Goal: Transaction & Acquisition: Purchase product/service

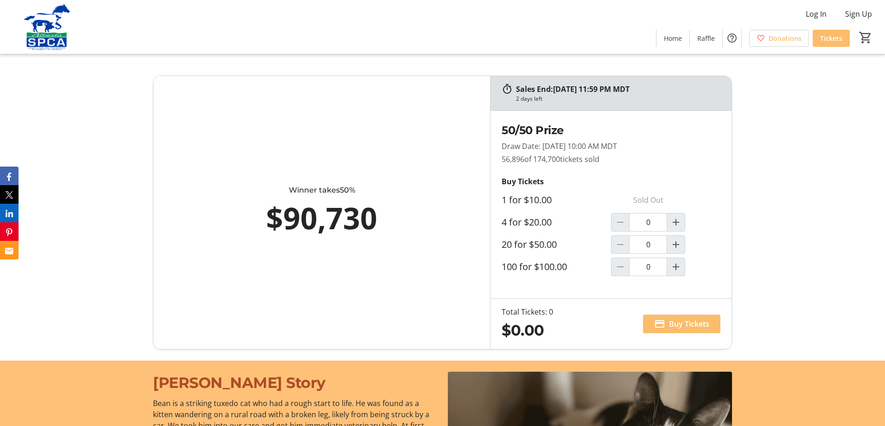
scroll to position [557, 0]
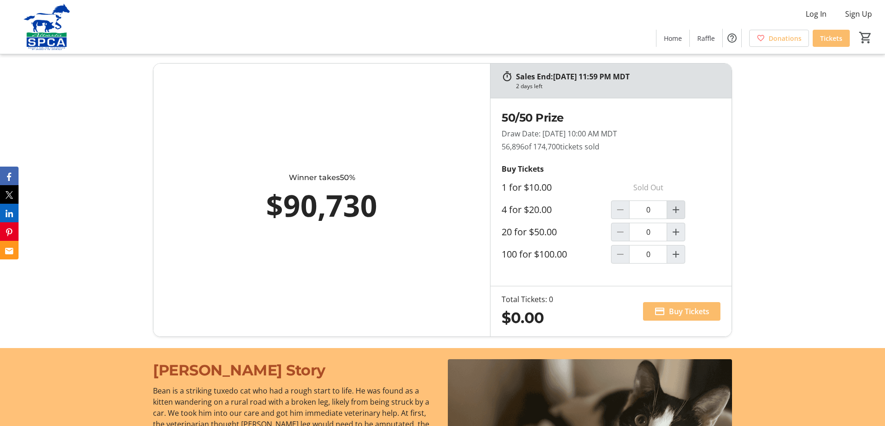
click at [676, 207] on mat-icon "Increment by one" at bounding box center [676, 209] width 11 height 11
type input "1"
click at [682, 311] on span "Buy Tickets" at bounding box center [689, 311] width 40 height 11
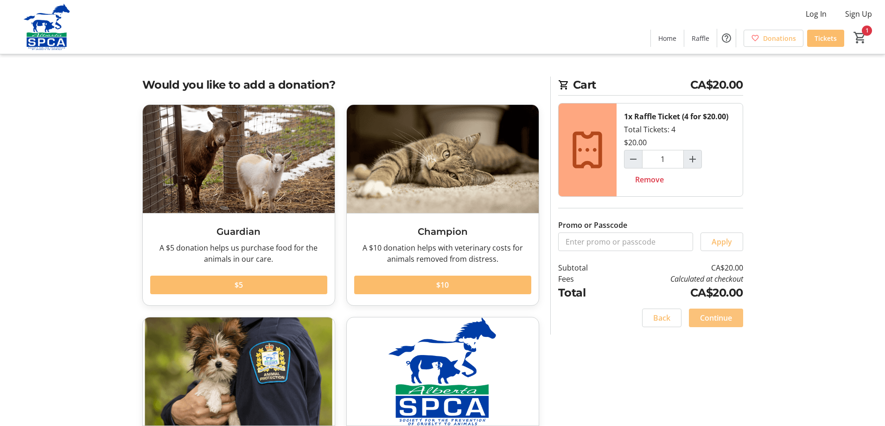
click at [716, 318] on span "Continue" at bounding box center [716, 317] width 32 height 11
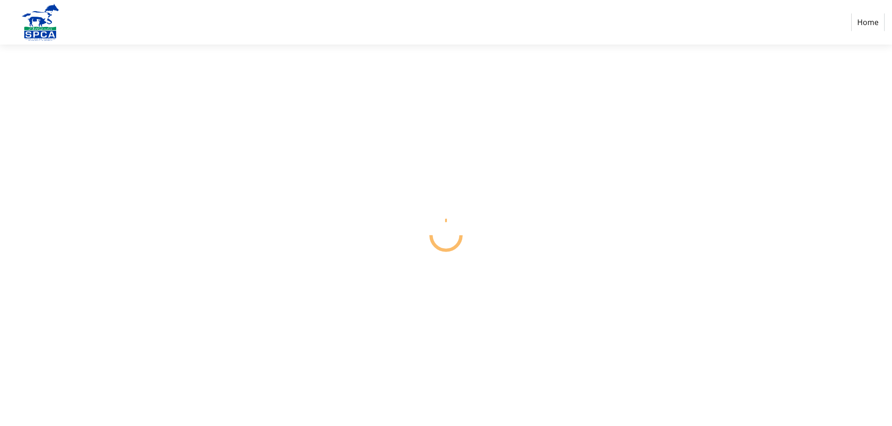
select select "CA"
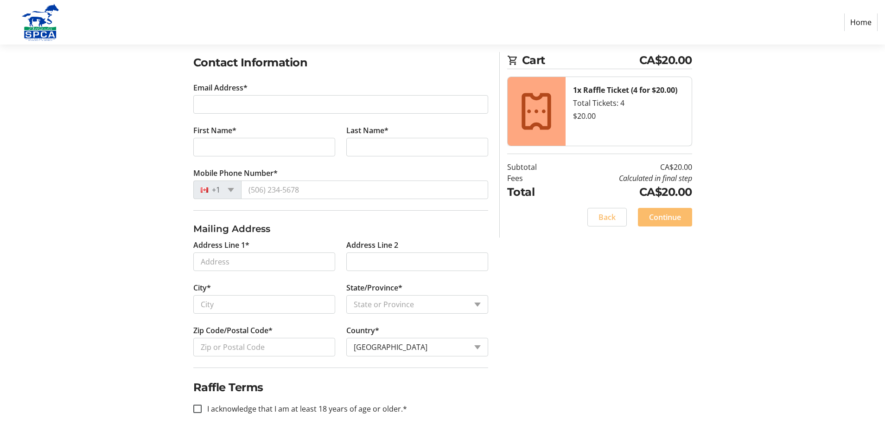
scroll to position [162, 0]
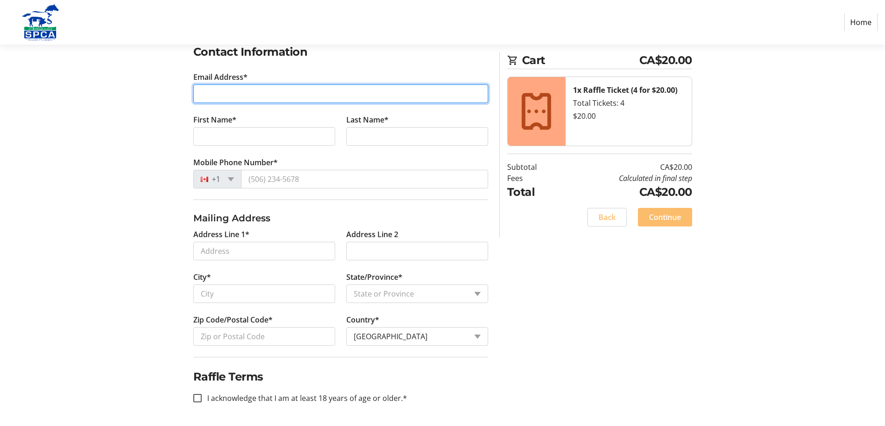
click at [251, 94] on input "Email Address*" at bounding box center [340, 93] width 295 height 19
type input "[EMAIL_ADDRESS][DOMAIN_NAME]"
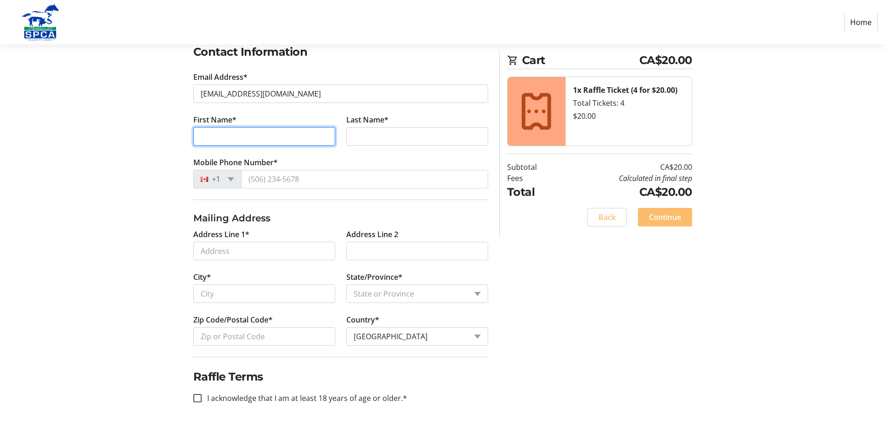
click at [212, 133] on input "First Name*" at bounding box center [264, 136] width 142 height 19
type input "[PERSON_NAME]"
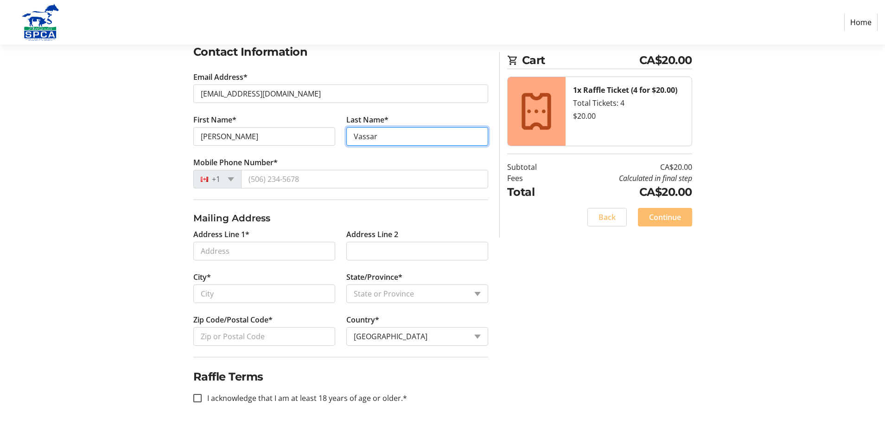
type input "Vassar"
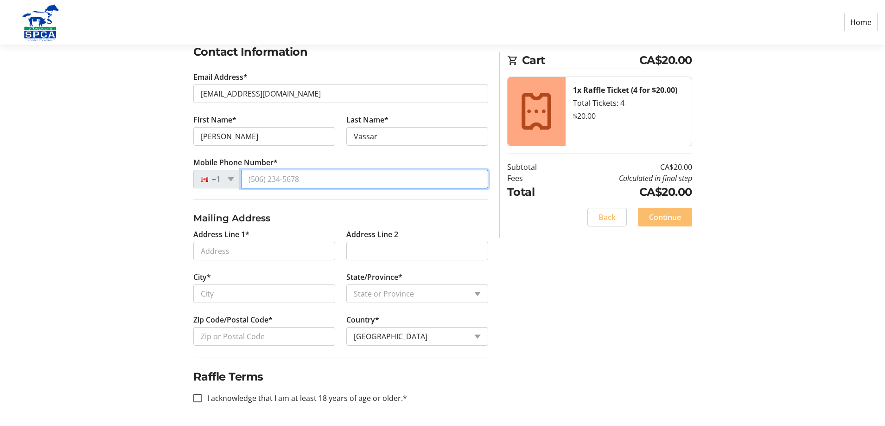
click at [253, 182] on input "Mobile Phone Number*" at bounding box center [364, 179] width 247 height 19
type input "[PHONE_NUMBER]"
click at [219, 243] on tr-form-field "Address Line 1*" at bounding box center [264, 250] width 153 height 43
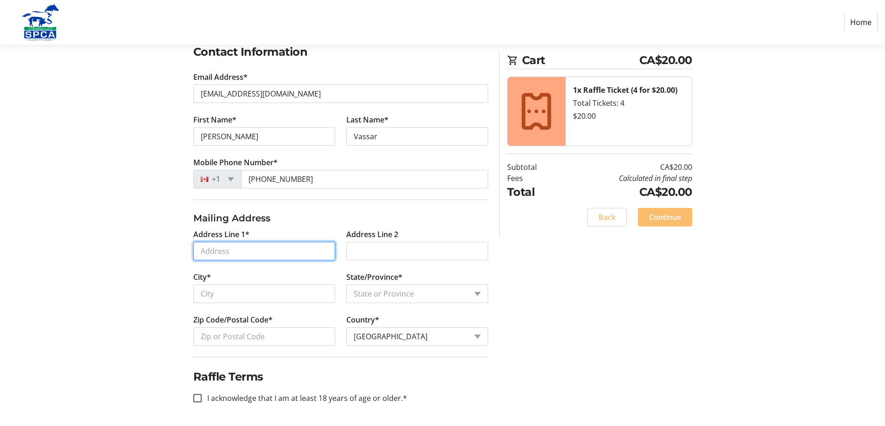
click at [217, 250] on input "Address Line 1*" at bounding box center [264, 251] width 142 height 19
type input "1341 81st"
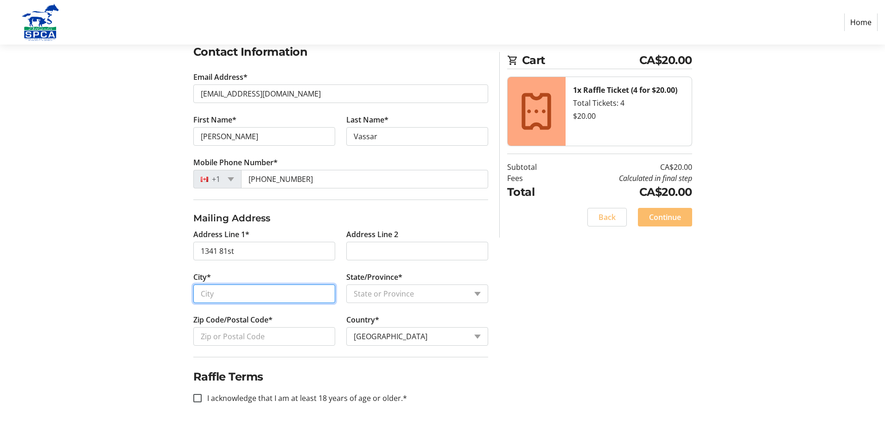
type input "[PERSON_NAME]"
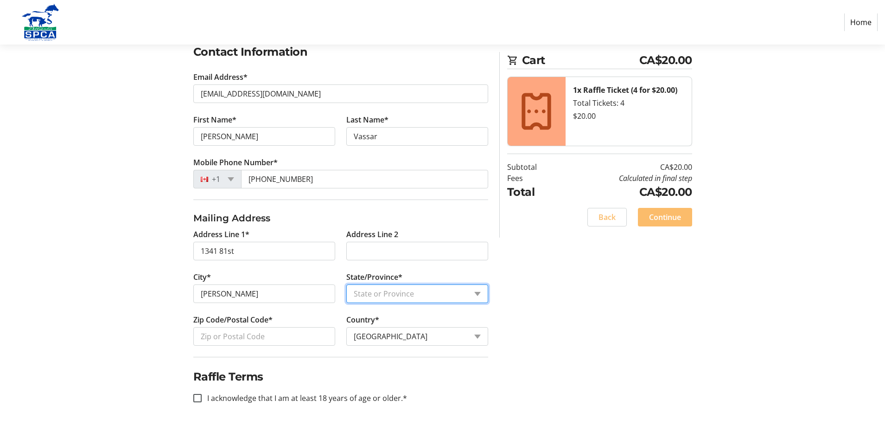
select select "AB"
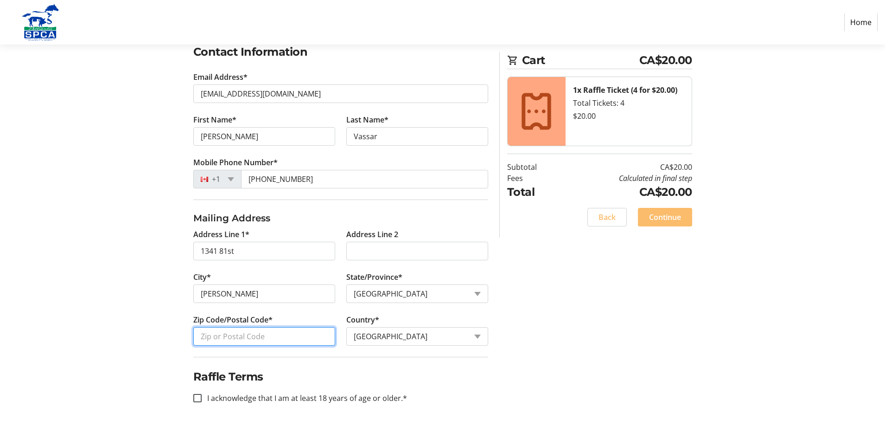
type input "T0K 0M0"
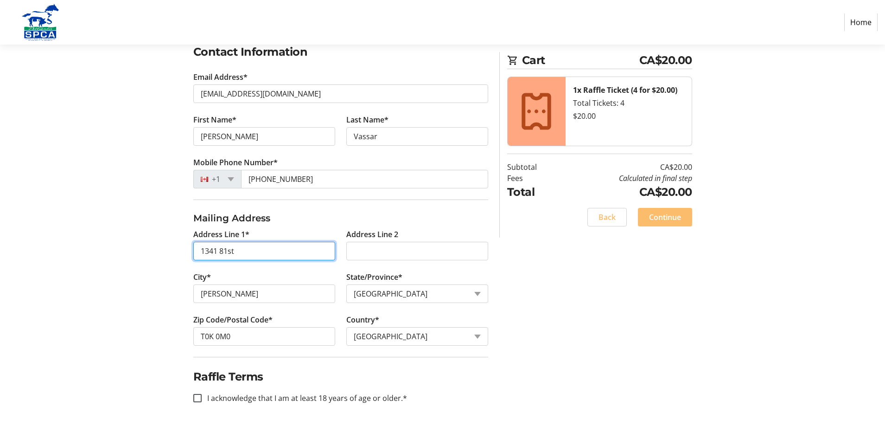
drag, startPoint x: 237, startPoint y: 246, endPoint x: 191, endPoint y: 247, distance: 46.4
click at [196, 247] on input "1341 81st" at bounding box center [264, 251] width 142 height 19
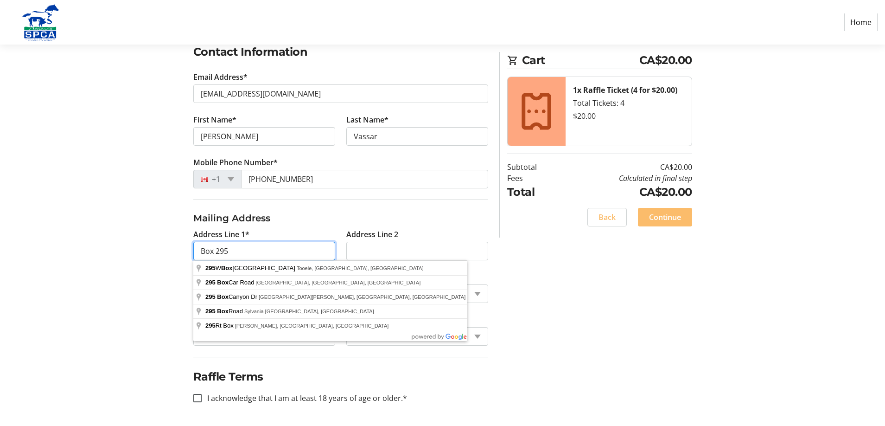
type input "Box 295"
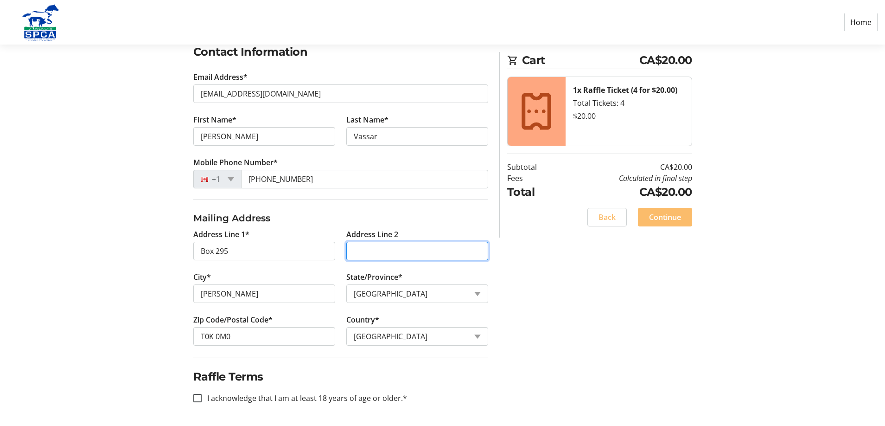
click at [380, 251] on input "Address Line 2" at bounding box center [417, 251] width 142 height 19
type input "1341 81st"
click at [196, 403] on div at bounding box center [197, 398] width 22 height 22
checkbox input "true"
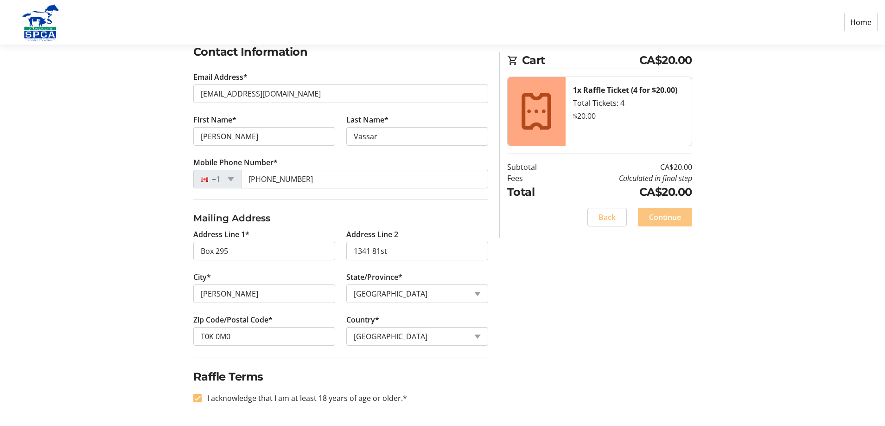
click at [671, 223] on span at bounding box center [665, 217] width 54 height 22
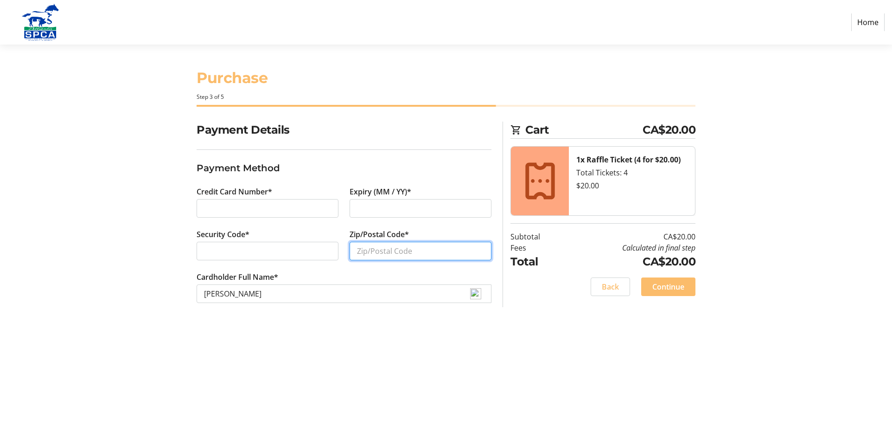
click at [376, 255] on input "Zip/Postal Code*" at bounding box center [421, 251] width 142 height 19
type input "T0K 0M0"
click at [675, 285] on span "Continue" at bounding box center [669, 286] width 32 height 11
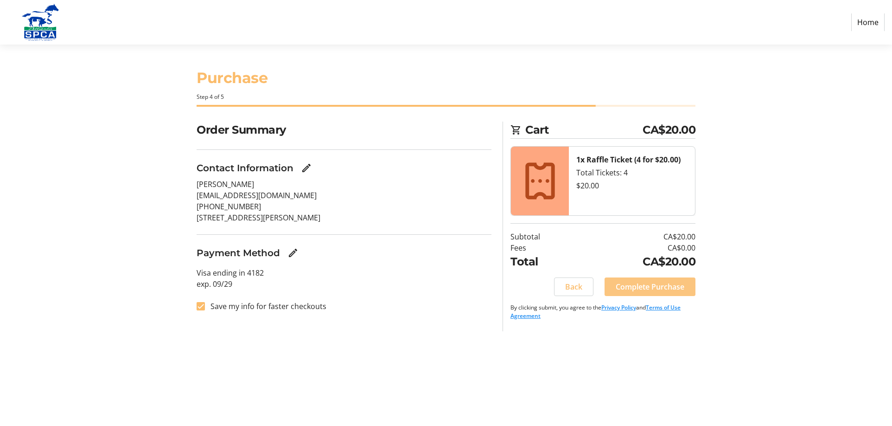
click at [638, 288] on span "Complete Purchase" at bounding box center [650, 286] width 69 height 11
